Goal: Task Accomplishment & Management: Use online tool/utility

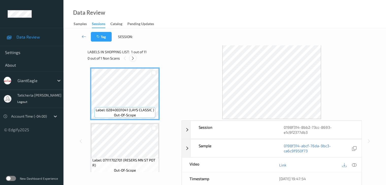
click at [134, 58] on icon at bounding box center [133, 58] width 4 height 5
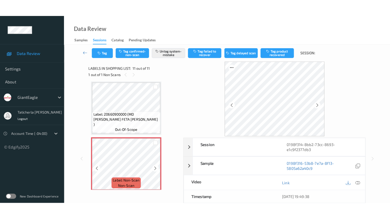
scroll to position [504, 0]
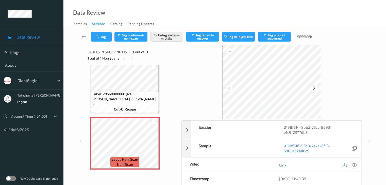
click at [353, 165] on icon at bounding box center [354, 165] width 5 height 5
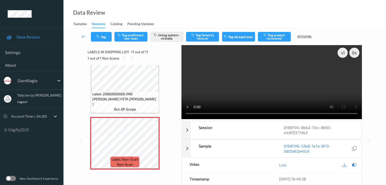
click at [343, 70] on video at bounding box center [271, 82] width 180 height 74
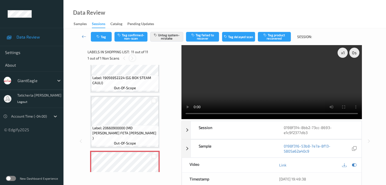
click at [132, 57] on icon at bounding box center [132, 58] width 4 height 5
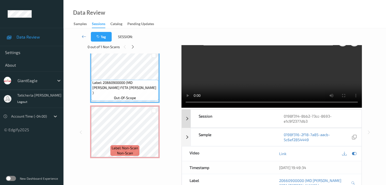
scroll to position [0, 0]
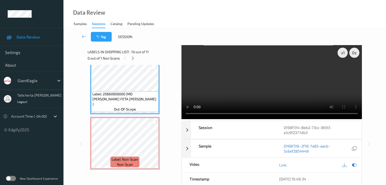
click at [139, 63] on div "Labels in shopping list: 10 out of 11 0 out of 1 Non Scans" at bounding box center [133, 55] width 90 height 20
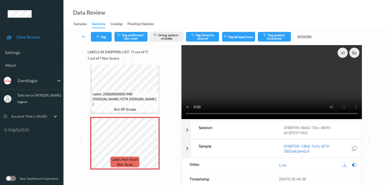
scroll to position [470, 0]
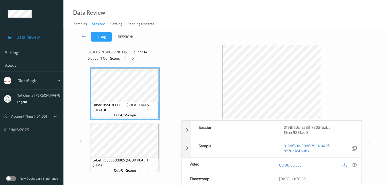
click at [134, 56] on icon at bounding box center [133, 58] width 4 height 5
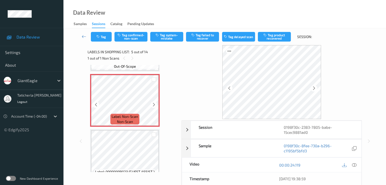
scroll to position [219, 0]
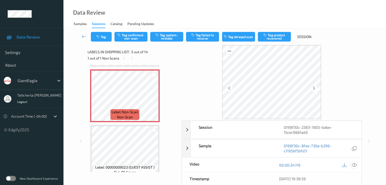
click at [353, 164] on icon at bounding box center [354, 165] width 5 height 5
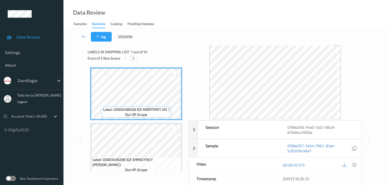
click at [133, 57] on icon at bounding box center [133, 58] width 4 height 5
click at [134, 59] on icon at bounding box center [133, 58] width 4 height 5
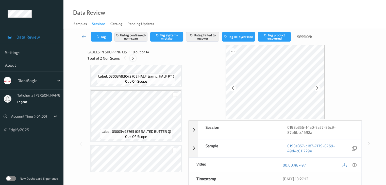
click at [131, 58] on icon at bounding box center [133, 58] width 4 height 5
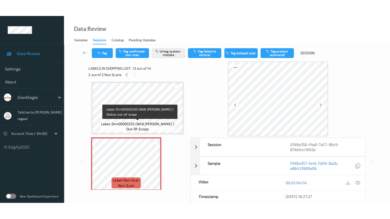
scroll to position [636, 0]
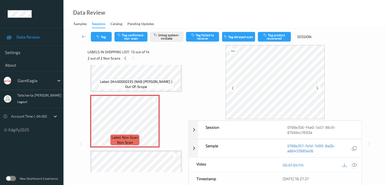
click at [354, 164] on icon at bounding box center [354, 165] width 5 height 5
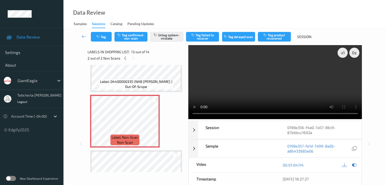
click at [343, 71] on video at bounding box center [275, 82] width 174 height 74
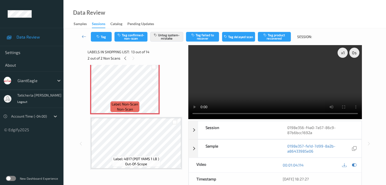
scroll to position [636, 0]
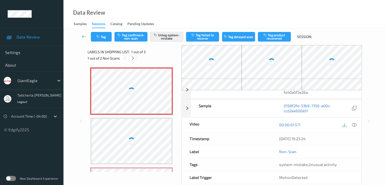
click at [134, 58] on icon at bounding box center [133, 58] width 4 height 5
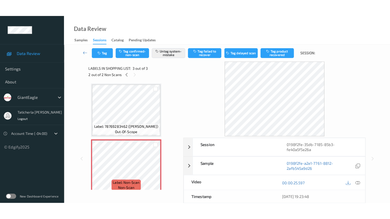
scroll to position [61, 0]
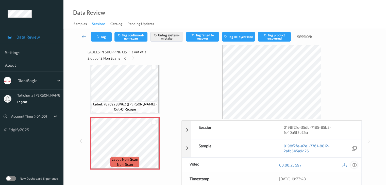
click at [353, 165] on icon at bounding box center [354, 165] width 5 height 5
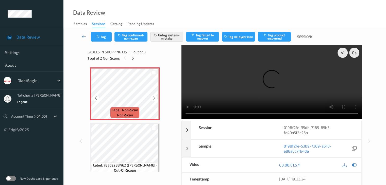
scroll to position [25, 0]
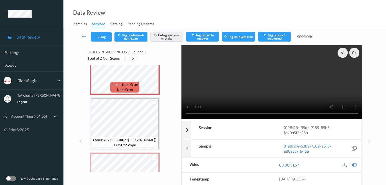
click at [132, 57] on icon at bounding box center [133, 58] width 4 height 5
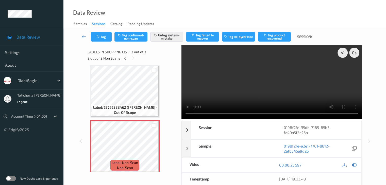
scroll to position [27, 0]
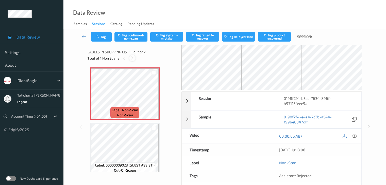
click at [132, 57] on icon at bounding box center [132, 58] width 4 height 5
click at [154, 97] on icon at bounding box center [154, 98] width 4 height 5
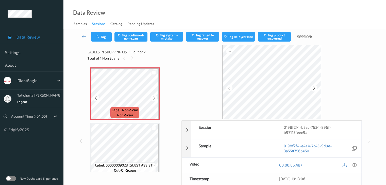
click at [154, 97] on icon at bounding box center [154, 98] width 4 height 5
click at [353, 164] on icon at bounding box center [354, 165] width 5 height 5
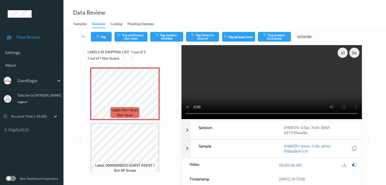
click at [343, 71] on video at bounding box center [271, 82] width 180 height 74
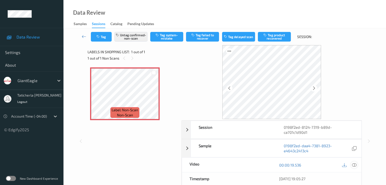
click at [354, 164] on icon at bounding box center [354, 165] width 5 height 5
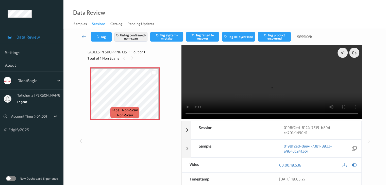
click at [342, 71] on video at bounding box center [271, 82] width 180 height 74
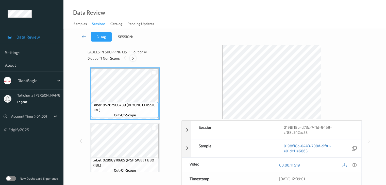
click at [133, 58] on icon at bounding box center [133, 58] width 4 height 5
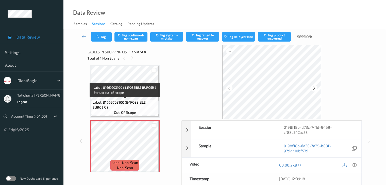
scroll to position [305, 0]
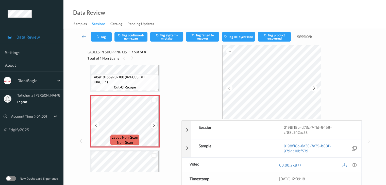
click at [154, 125] on icon at bounding box center [154, 125] width 4 height 5
click at [352, 165] on icon at bounding box center [354, 165] width 5 height 5
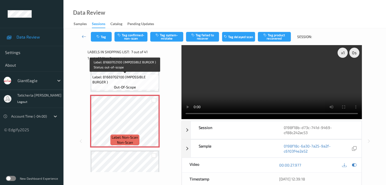
click at [139, 78] on span "Label: 81669702100 (IMPOSSIBLE BURGER )" at bounding box center [124, 80] width 65 height 10
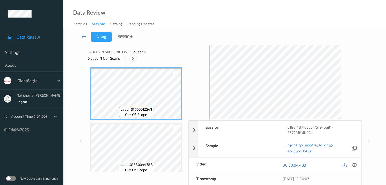
click at [133, 58] on icon at bounding box center [133, 58] width 4 height 5
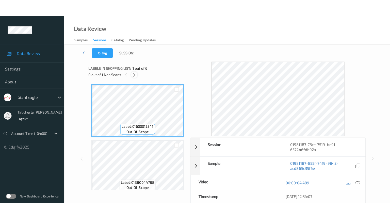
scroll to position [224, 0]
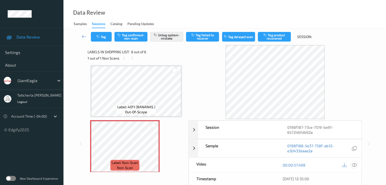
click at [354, 166] on icon at bounding box center [354, 165] width 5 height 5
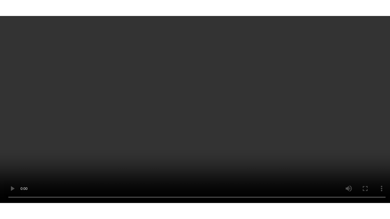
scroll to position [227, 0]
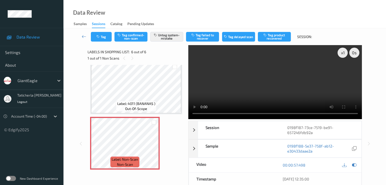
click at [144, 63] on div "Labels in shopping list: 6 out of 6 1 out of 1 Non Scans" at bounding box center [136, 55] width 97 height 20
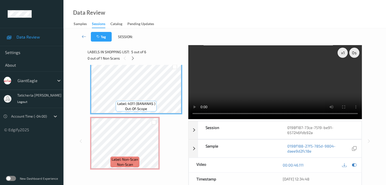
scroll to position [193, 0]
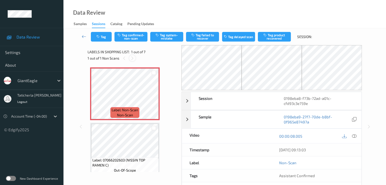
click at [133, 59] on icon at bounding box center [132, 58] width 4 height 5
click at [132, 59] on icon at bounding box center [132, 58] width 4 height 5
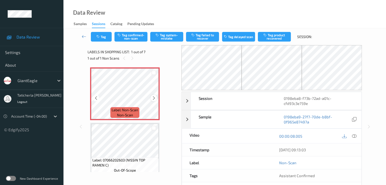
click at [155, 95] on div at bounding box center [153, 98] width 6 height 6
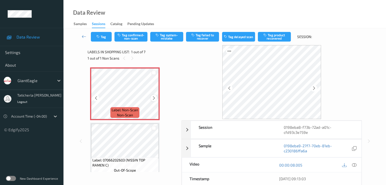
click at [155, 97] on icon at bounding box center [154, 98] width 4 height 5
click at [354, 164] on icon at bounding box center [354, 165] width 5 height 5
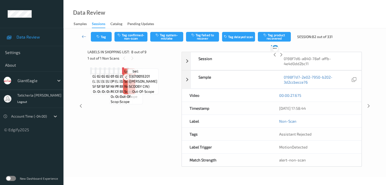
click at [135, 79] on icon at bounding box center [132, 77] width 4 height 5
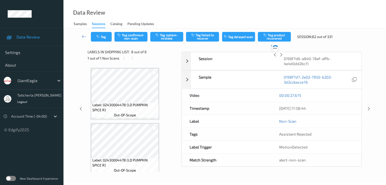
scroll to position [385, 0]
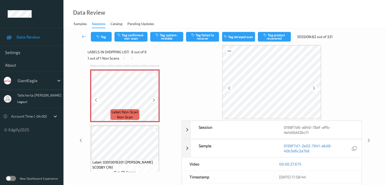
click at [157, 101] on div at bounding box center [153, 100] width 6 height 6
click at [155, 102] on icon at bounding box center [154, 100] width 4 height 5
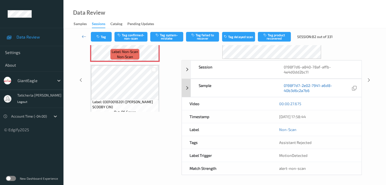
scroll to position [0, 0]
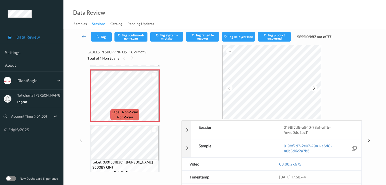
click at [84, 37] on icon at bounding box center [84, 36] width 5 height 5
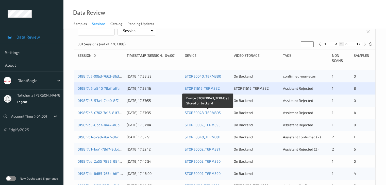
scroll to position [76, 0]
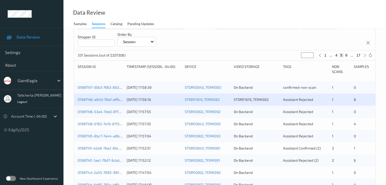
click at [112, 96] on div "0198f7d6-a840-78af-affb-4e4d0dd2bc11 29/08/2025 17:58:16 STORE1619_TERM382 STOR…" at bounding box center [224, 100] width 301 height 12
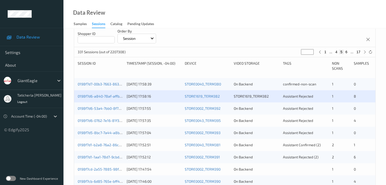
scroll to position [102, 0]
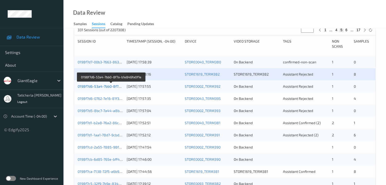
click at [109, 86] on link "0198f7d6-53a4-7bb0-8f7a-b1e846fa0f1e" at bounding box center [111, 86] width 67 height 4
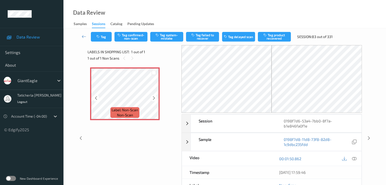
click at [155, 98] on icon at bounding box center [154, 98] width 4 height 5
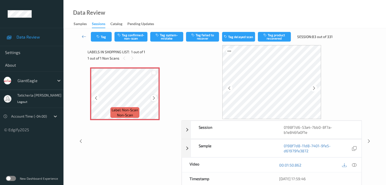
click at [154, 98] on icon at bounding box center [154, 98] width 4 height 5
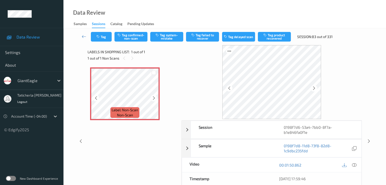
click at [154, 98] on icon at bounding box center [154, 98] width 4 height 5
click at [352, 164] on icon at bounding box center [354, 165] width 5 height 5
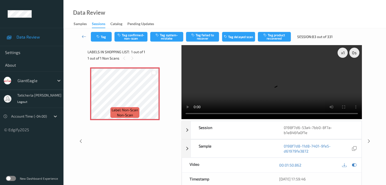
click at [343, 72] on video at bounding box center [271, 82] width 180 height 74
click at [153, 97] on icon at bounding box center [154, 98] width 4 height 5
click at [171, 36] on button "Tag system-mistake" at bounding box center [166, 37] width 33 height 10
click at [82, 37] on icon at bounding box center [84, 36] width 5 height 5
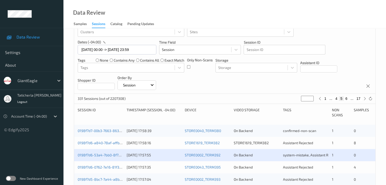
scroll to position [102, 0]
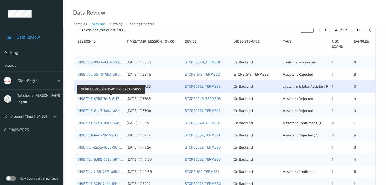
click at [107, 97] on link "0198f7d6-0762-7e16-81f3-7c3953bf4850" at bounding box center [111, 98] width 66 height 4
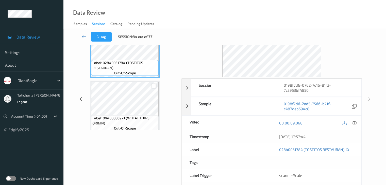
scroll to position [11, 0]
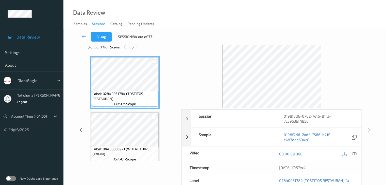
click at [133, 46] on icon at bounding box center [133, 47] width 4 height 5
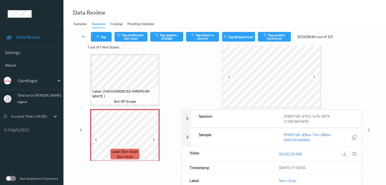
scroll to position [172, 0]
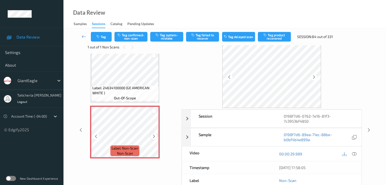
click at [152, 137] on icon at bounding box center [154, 136] width 4 height 5
click at [354, 153] on icon at bounding box center [354, 154] width 5 height 5
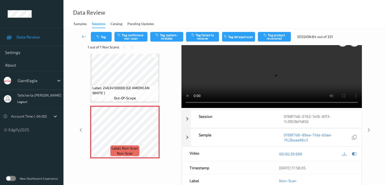
click at [343, 59] on video at bounding box center [271, 71] width 180 height 74
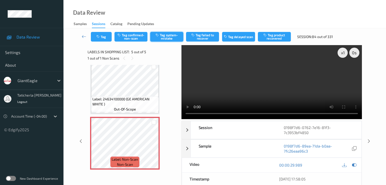
click at [164, 40] on button "Tag system-mistake" at bounding box center [166, 37] width 33 height 10
click at [82, 37] on icon at bounding box center [84, 36] width 5 height 5
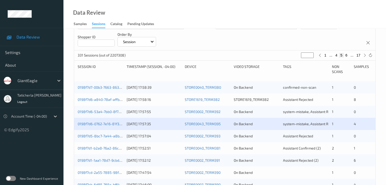
scroll to position [102, 0]
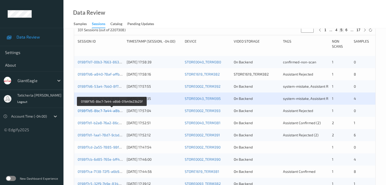
click at [112, 112] on link "0198f7d5-8bc7-7a44-a8b6-01b49a23b25f" at bounding box center [112, 111] width 69 height 4
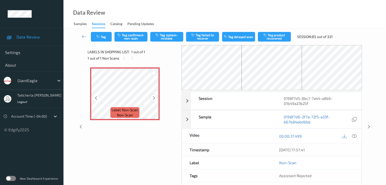
click at [154, 98] on icon at bounding box center [154, 98] width 4 height 5
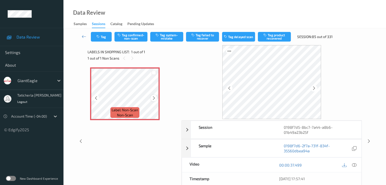
click at [153, 98] on icon at bounding box center [154, 98] width 4 height 5
click at [353, 165] on icon at bounding box center [354, 165] width 5 height 5
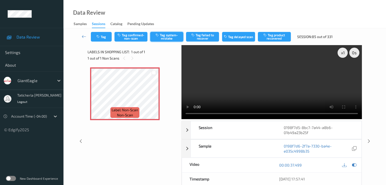
click at [165, 40] on button "Tag system-mistake" at bounding box center [166, 37] width 33 height 10
click at [81, 35] on link at bounding box center [83, 37] width 13 height 10
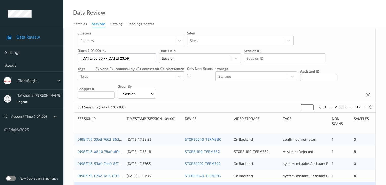
scroll to position [76, 0]
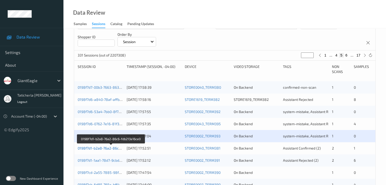
click at [114, 149] on link "0198f7d1-b2a8-76a2-86c6-fdb213e16ce0" at bounding box center [111, 148] width 67 height 4
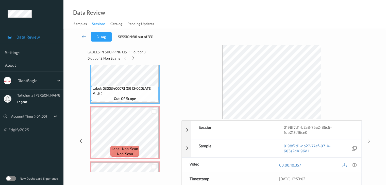
scroll to position [25, 0]
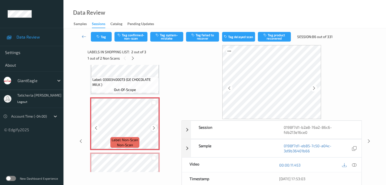
click at [153, 129] on icon at bounding box center [154, 128] width 4 height 5
click at [352, 164] on icon at bounding box center [354, 165] width 5 height 5
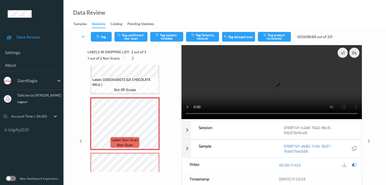
drag, startPoint x: 343, startPoint y: 71, endPoint x: 340, endPoint y: 95, distance: 24.3
click at [343, 72] on video at bounding box center [271, 82] width 180 height 74
click at [132, 33] on button "Tag confirmed-non-scan" at bounding box center [130, 37] width 33 height 10
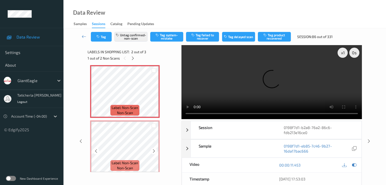
scroll to position [61, 0]
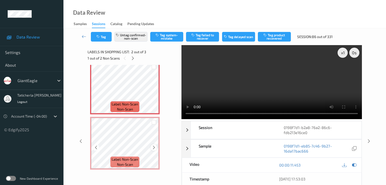
click at [153, 145] on icon at bounding box center [154, 147] width 4 height 5
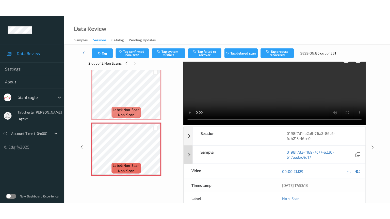
scroll to position [0, 0]
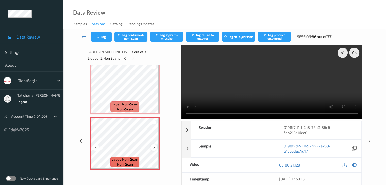
click at [154, 147] on icon at bounding box center [154, 147] width 4 height 5
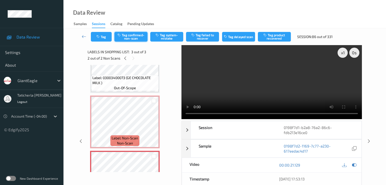
click at [139, 35] on button "Tag confirmed-non-scan" at bounding box center [130, 37] width 33 height 10
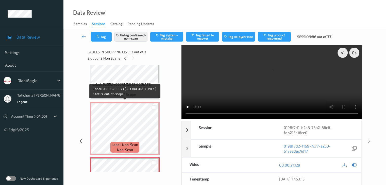
scroll to position [51, 0]
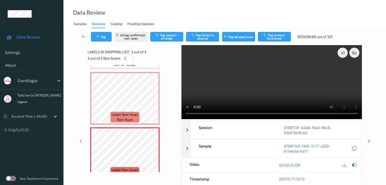
click at [85, 37] on icon at bounding box center [84, 36] width 5 height 5
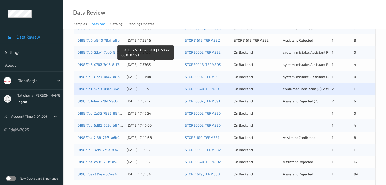
scroll to position [152, 0]
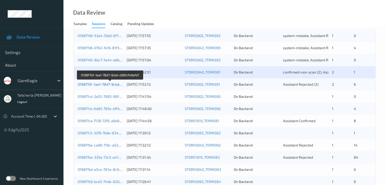
click at [100, 85] on link "0198f7d1-1aa1-78d7-9cbd-d36fcf49efd7" at bounding box center [110, 84] width 65 height 4
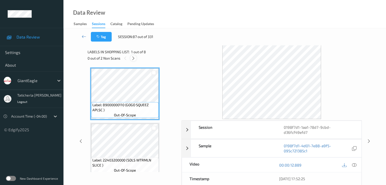
click at [134, 58] on icon at bounding box center [133, 58] width 4 height 5
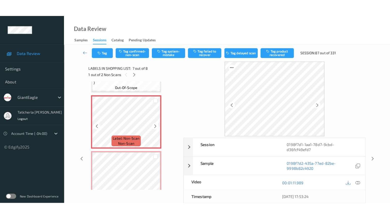
scroll to position [330, 0]
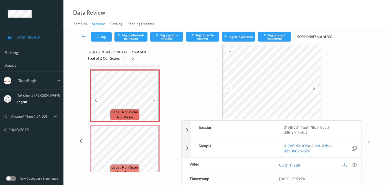
click at [155, 102] on icon at bounding box center [154, 100] width 4 height 5
click at [354, 163] on icon at bounding box center [354, 165] width 5 height 5
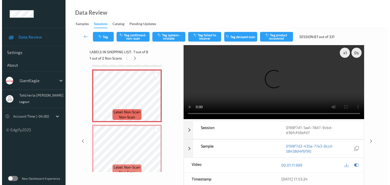
scroll to position [304, 0]
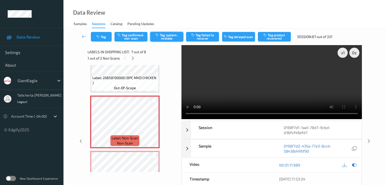
click at [171, 37] on button "Tag system-mistake" at bounding box center [166, 37] width 33 height 10
click at [105, 36] on button "Tag" at bounding box center [101, 37] width 21 height 10
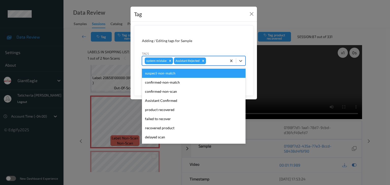
drag, startPoint x: 217, startPoint y: 62, endPoint x: 218, endPoint y: 81, distance: 19.6
click at [217, 62] on div at bounding box center [215, 61] width 17 height 6
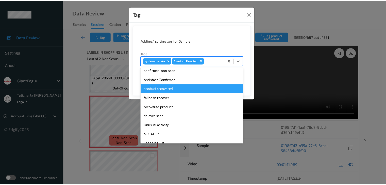
scroll to position [45, 0]
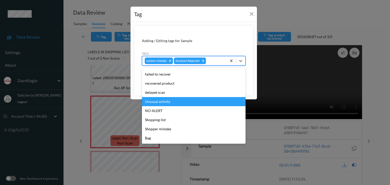
click at [185, 103] on div "Unusual activity" at bounding box center [194, 101] width 104 height 9
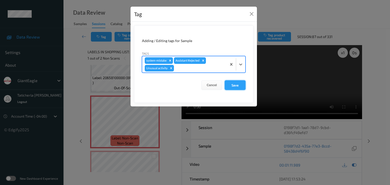
click at [235, 86] on button "Save" at bounding box center [235, 85] width 21 height 10
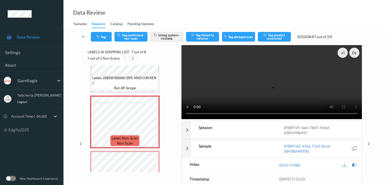
click at [131, 58] on icon at bounding box center [133, 58] width 4 height 5
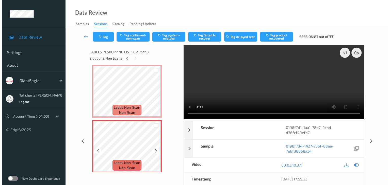
scroll to position [338, 0]
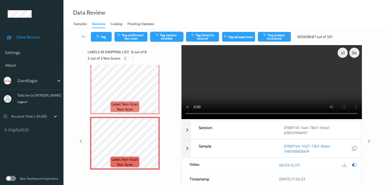
click at [166, 39] on button "Tag system-mistake" at bounding box center [166, 37] width 33 height 10
click at [104, 34] on button "Tag" at bounding box center [101, 37] width 21 height 10
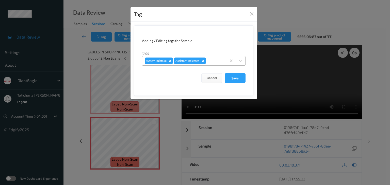
click at [218, 60] on div at bounding box center [215, 61] width 17 height 6
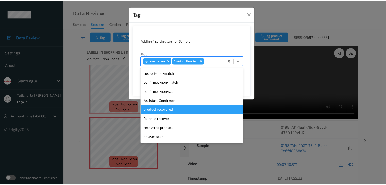
scroll to position [45, 0]
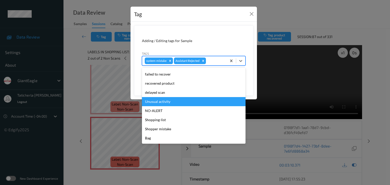
click at [184, 100] on div "Unusual activity" at bounding box center [194, 101] width 104 height 9
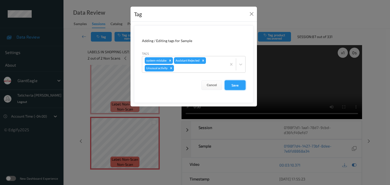
click at [233, 84] on button "Save" at bounding box center [235, 85] width 21 height 10
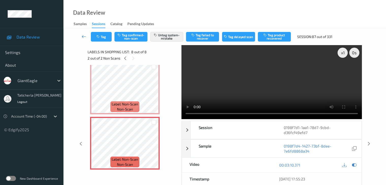
click at [82, 36] on icon at bounding box center [84, 36] width 5 height 5
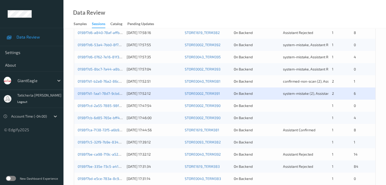
scroll to position [152, 0]
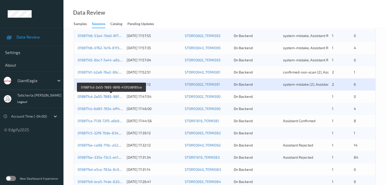
click at [113, 96] on link "0198f7cd-2a55-7885-98f8-413f2d8f85ce" at bounding box center [112, 96] width 68 height 4
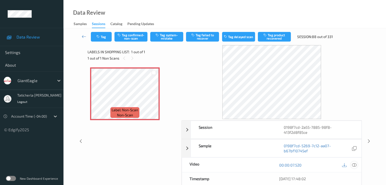
click at [353, 164] on icon at bounding box center [354, 165] width 5 height 5
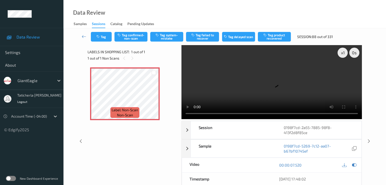
click at [343, 70] on video at bounding box center [271, 82] width 180 height 74
click at [168, 35] on button "Tag system-mistake" at bounding box center [166, 37] width 33 height 10
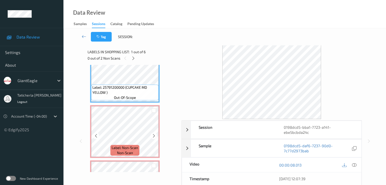
scroll to position [25, 0]
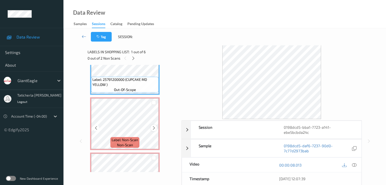
click at [154, 129] on icon at bounding box center [154, 128] width 4 height 5
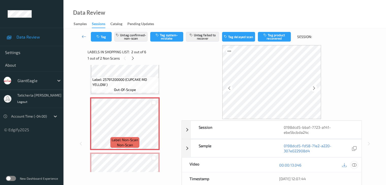
click at [354, 165] on icon at bounding box center [354, 165] width 5 height 5
